Goal: Task Accomplishment & Management: Use online tool/utility

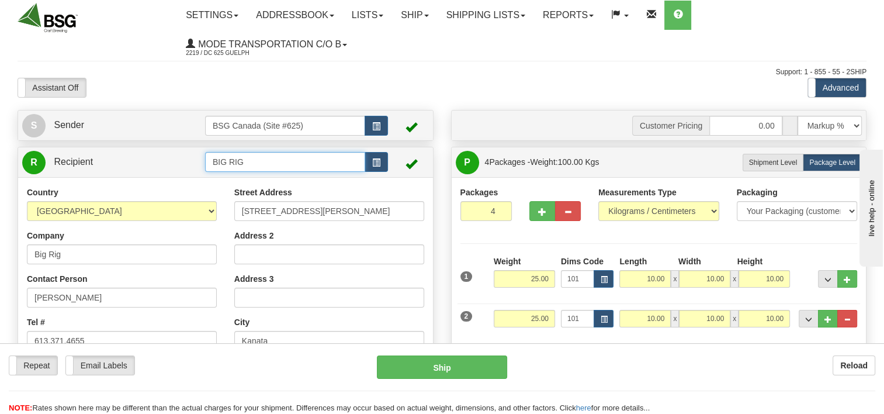
drag, startPoint x: 255, startPoint y: 173, endPoint x: 155, endPoint y: 173, distance: 99.9
click at [158, 175] on div "R Recipient BIG RIG" at bounding box center [225, 162] width 415 height 30
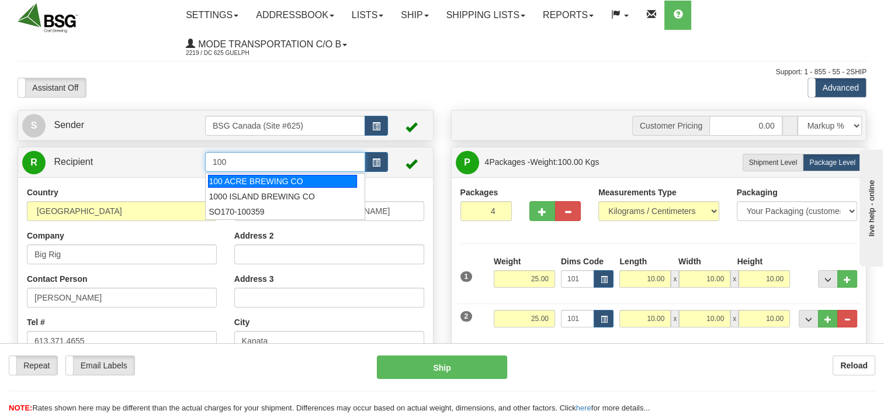
click at [306, 178] on div "100 ACRE BREWING CO" at bounding box center [282, 181] width 149 height 13
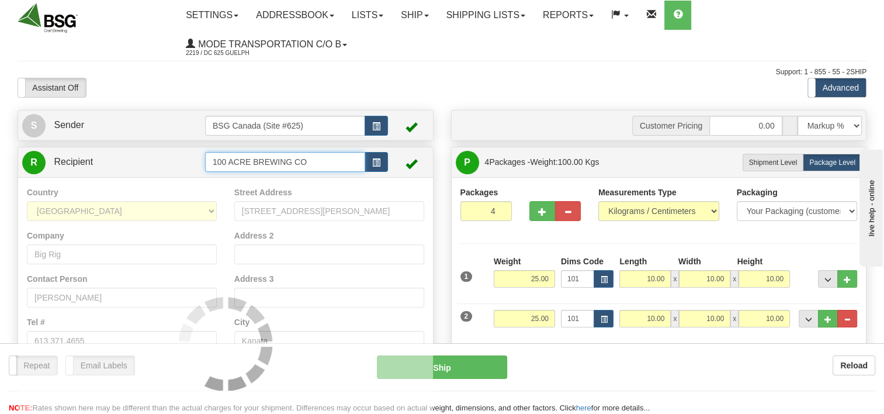
type input "100 ACRE BREWING CO"
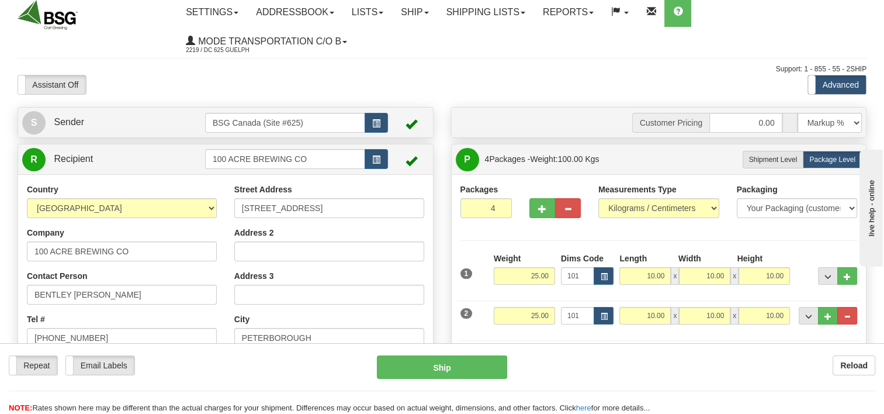
scroll to position [58, 0]
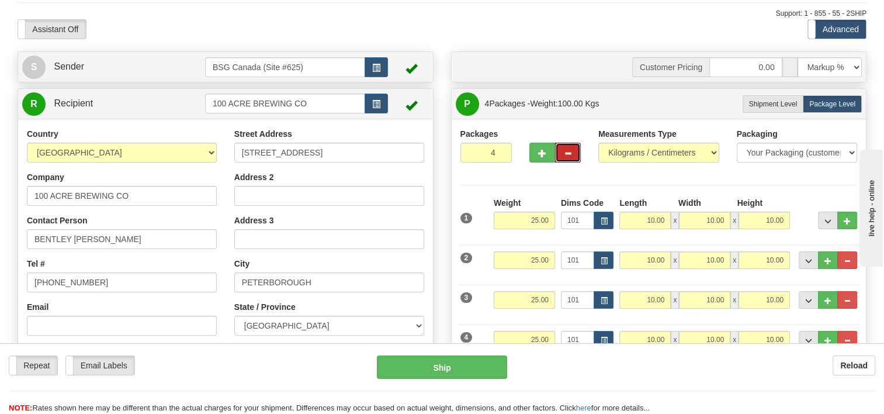
click at [557, 153] on button "button" at bounding box center [568, 153] width 26 height 20
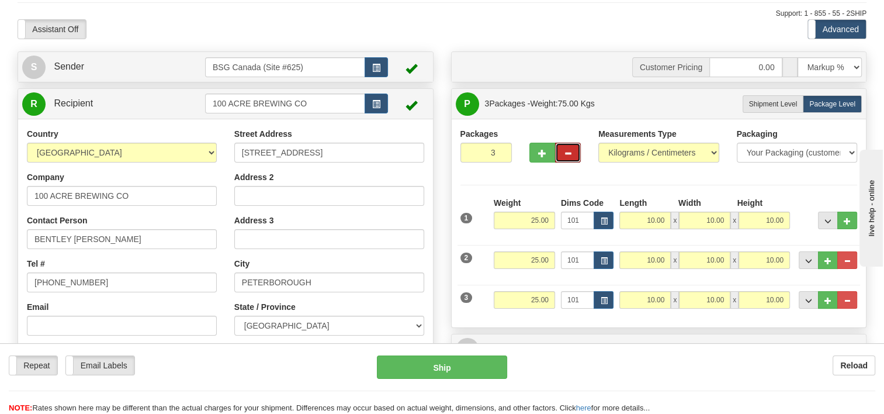
click at [559, 153] on button "button" at bounding box center [568, 153] width 26 height 20
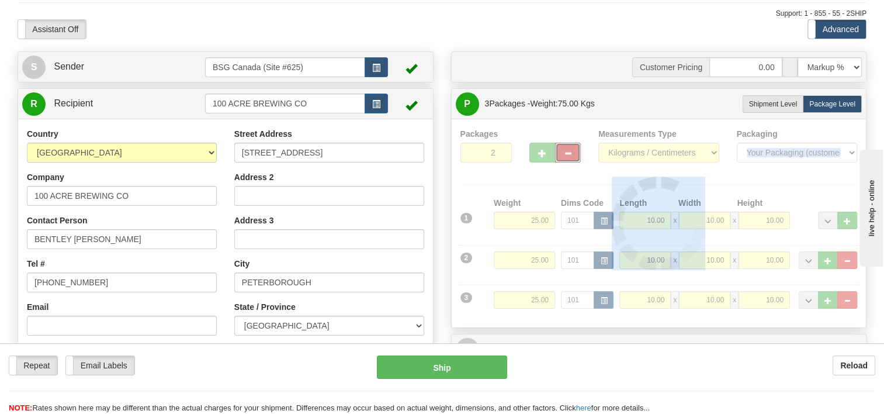
click at [559, 153] on div "Packages 2 3 Measurements Type" at bounding box center [658, 223] width 397 height 190
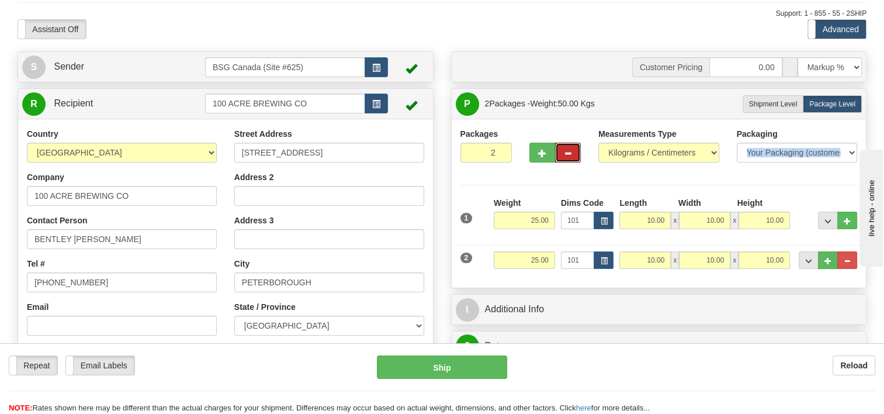
drag, startPoint x: 559, startPoint y: 153, endPoint x: 571, endPoint y: 157, distance: 12.9
click at [571, 157] on button "button" at bounding box center [568, 153] width 26 height 20
type input "1"
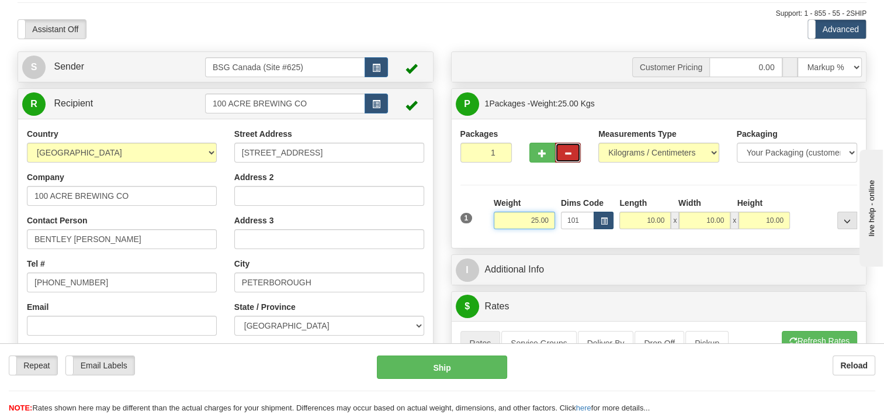
drag, startPoint x: 563, startPoint y: 218, endPoint x: 598, endPoint y: 213, distance: 34.9
click at [591, 214] on div "1 Weight 25.00 Dims Code 101" at bounding box center [658, 217] width 403 height 41
type input "1.00"
click at [567, 170] on div at bounding box center [555, 150] width 69 height 45
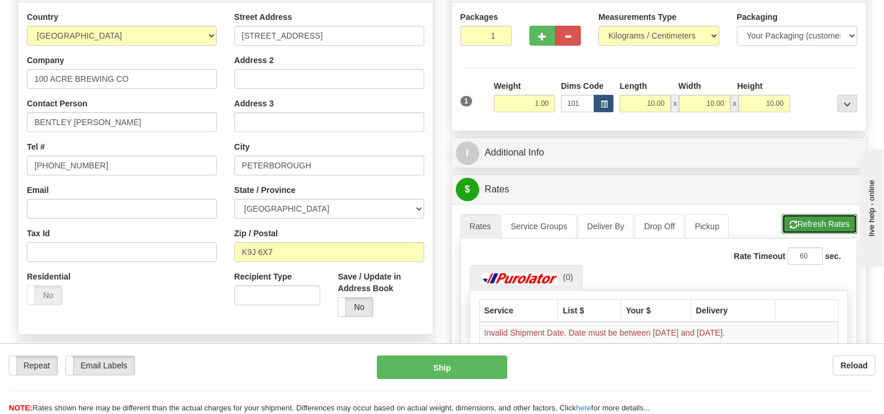
click at [806, 226] on button "Refresh Rates" at bounding box center [819, 224] width 75 height 20
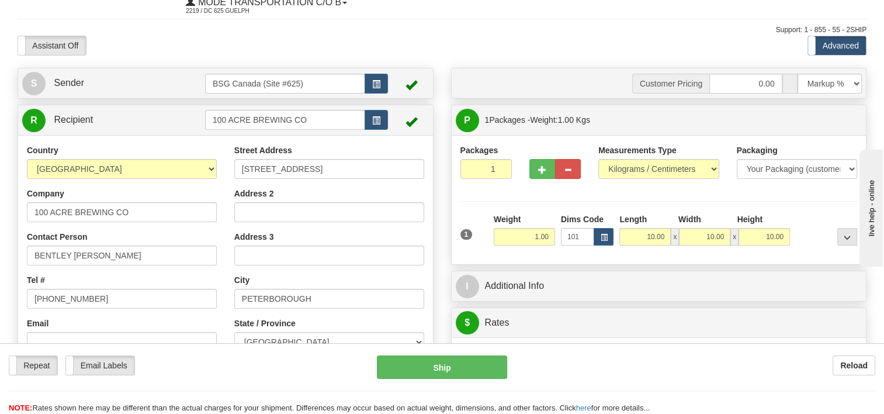
scroll to position [0, 0]
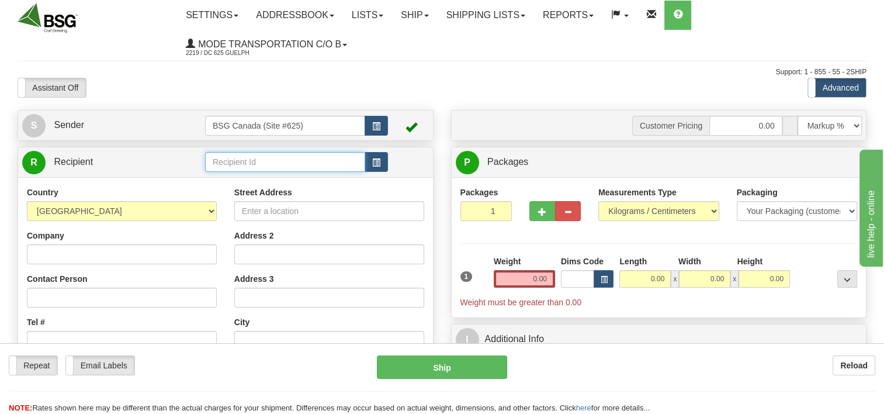
click at [321, 166] on input "text" at bounding box center [285, 162] width 160 height 20
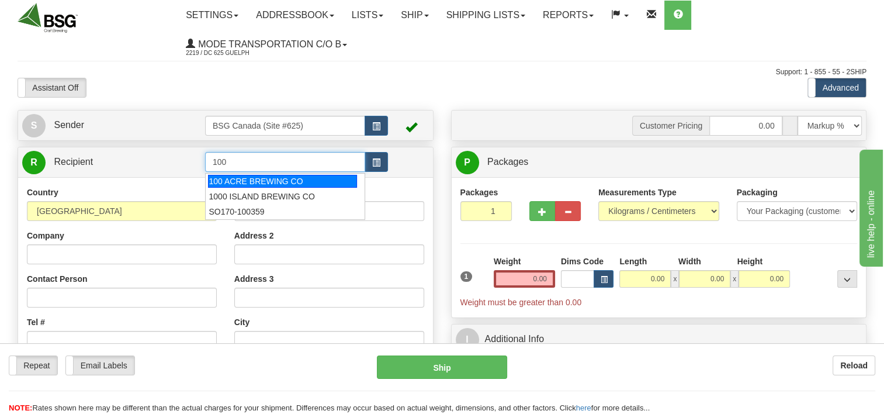
click at [270, 174] on li "100 ACRE BREWING CO" at bounding box center [285, 181] width 159 height 15
type input "100 ACRE BREWING CO"
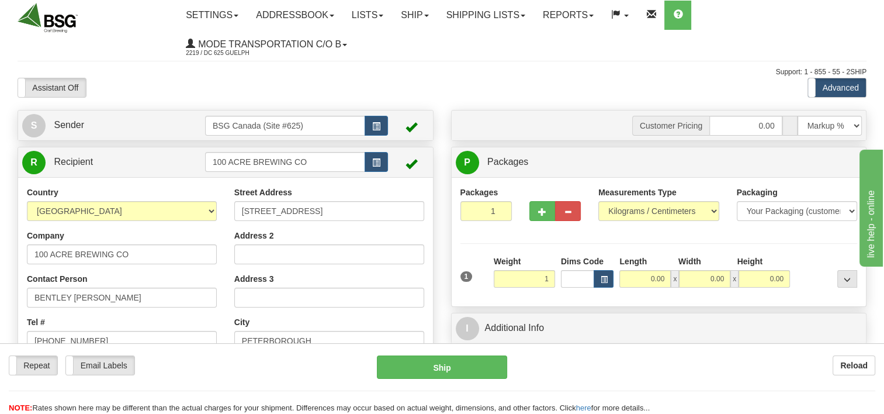
type input "1.00"
click at [650, 315] on div "Customer Pricing 0.00 Markup % Discount % Flat Amount Per Pound Flat Amount Mar…" at bounding box center [658, 284] width 433 height 349
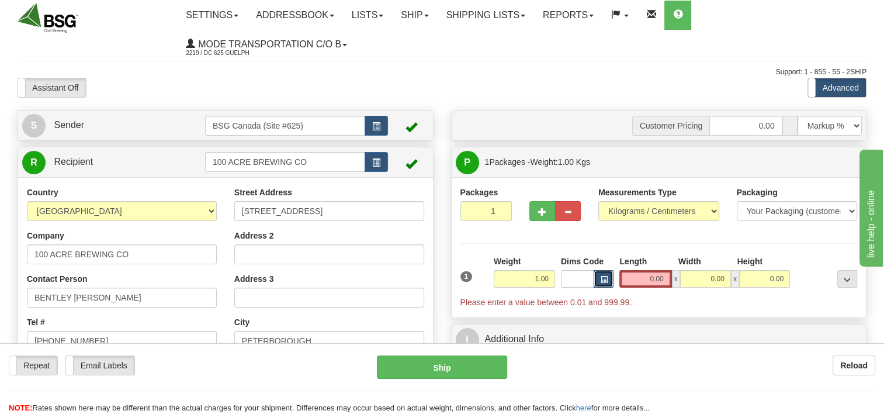
click at [610, 282] on button "button" at bounding box center [604, 279] width 20 height 18
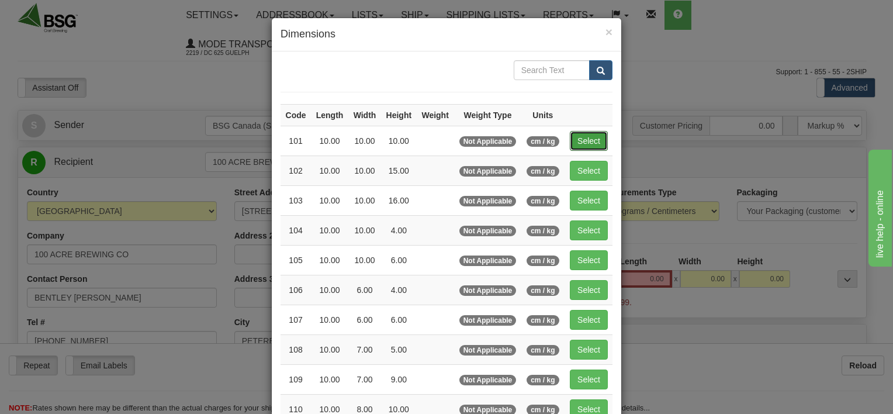
drag, startPoint x: 566, startPoint y: 138, endPoint x: 580, endPoint y: 140, distance: 14.2
click at [570, 138] on button "Select" at bounding box center [589, 141] width 38 height 20
type input "101"
type input "10.00"
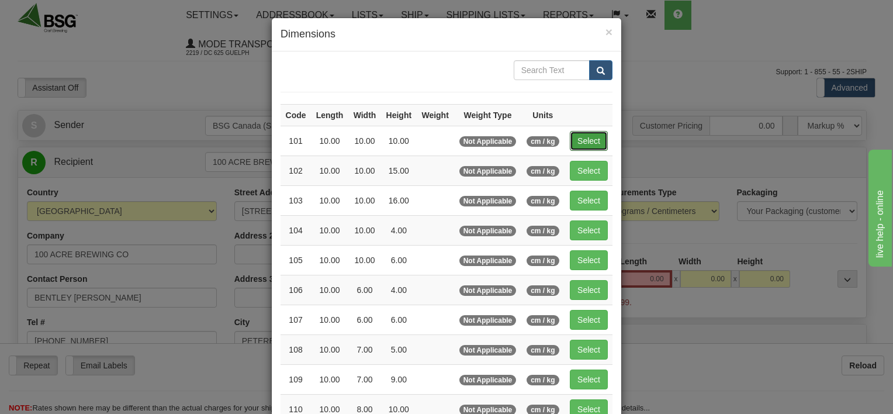
type input "10.00"
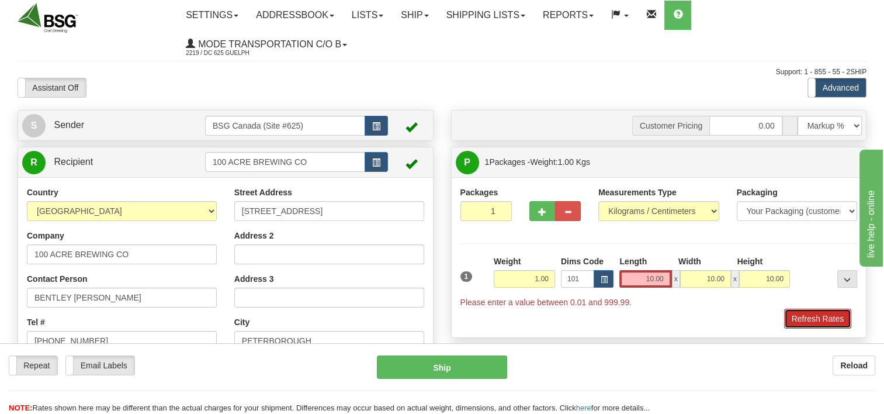
click at [830, 322] on button "Refresh Rates" at bounding box center [817, 318] width 67 height 20
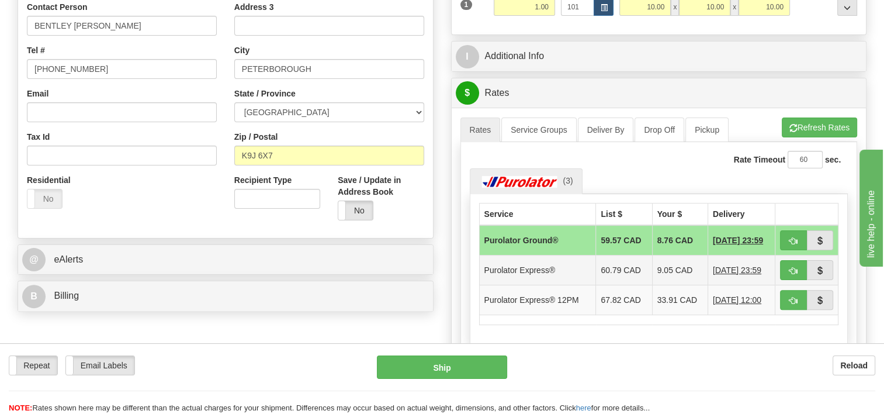
scroll to position [292, 0]
